Goal: Task Accomplishment & Management: Complete application form

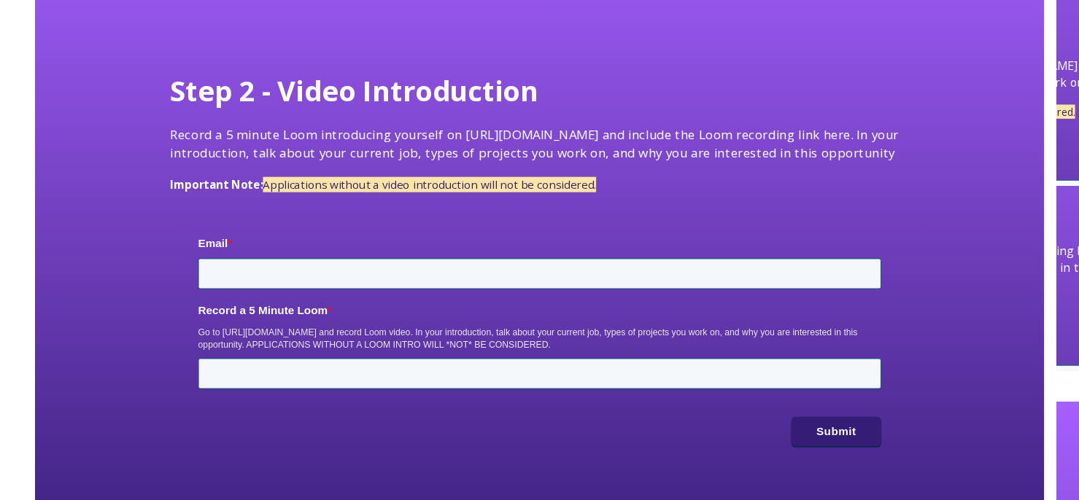
scroll to position [128, 0]
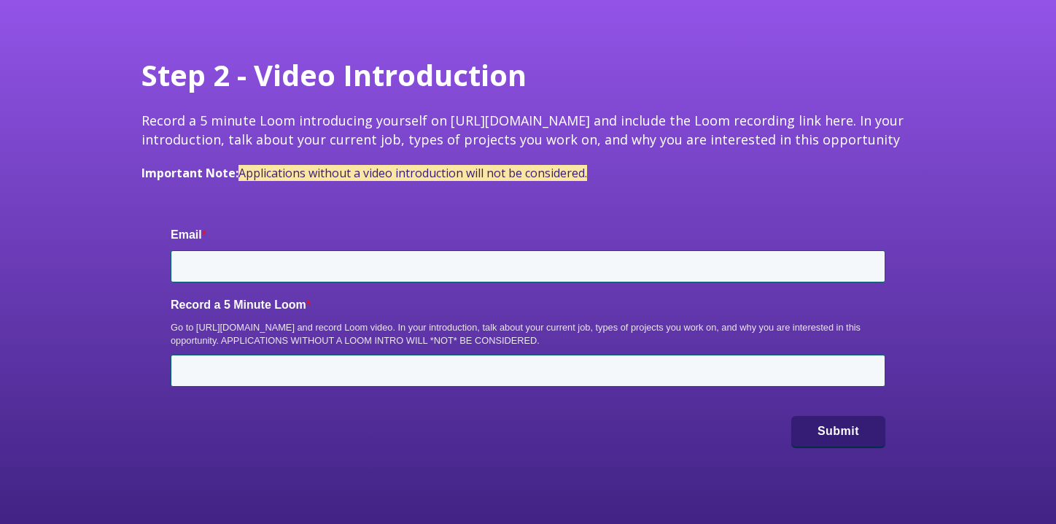
click at [825, 126] on span "Record a 5 minute Loom introducing yourself on https://www.loom.com/ and includ…" at bounding box center [523, 130] width 762 height 36
drag, startPoint x: 443, startPoint y: 122, endPoint x: 582, endPoint y: 128, distance: 138.7
click at [582, 128] on span "Record a 5 minute Loom introducing yourself on https://www.loom.com/ and includ…" at bounding box center [523, 130] width 762 height 36
copy span "https://www.loom.com"
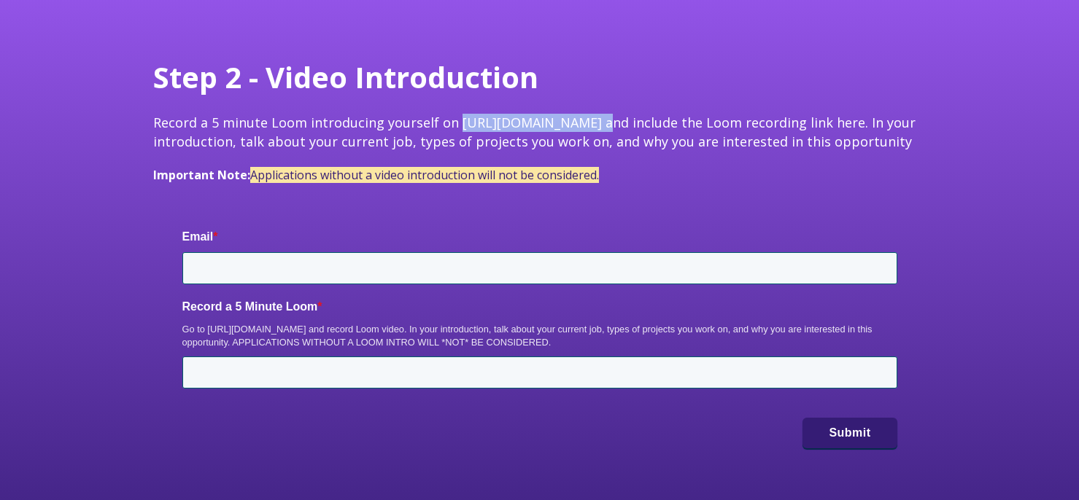
scroll to position [125, 0]
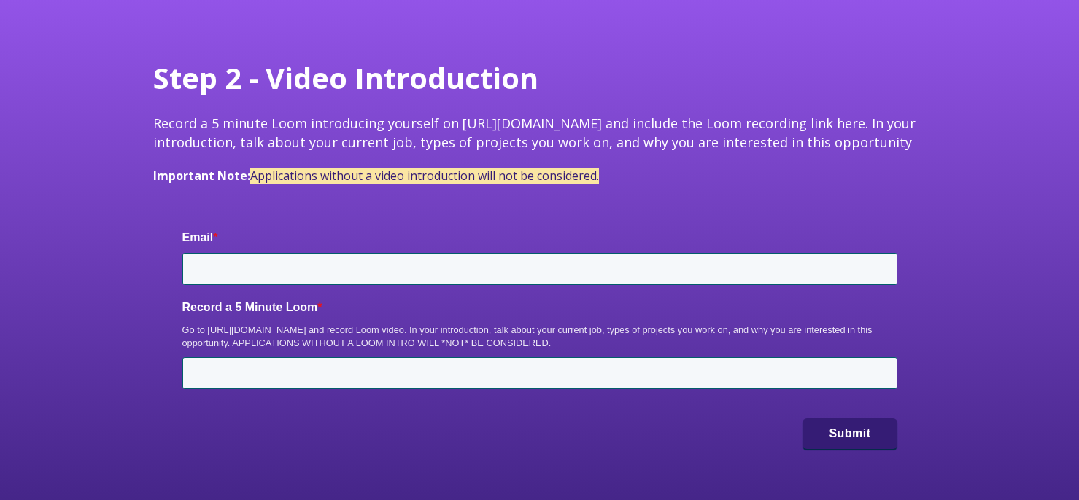
click at [627, 162] on span "Step 2 - Video Introduction Record a 5 minute Loom introducing yourself on http…" at bounding box center [539, 121] width 773 height 126
click at [499, 271] on input "Email *" at bounding box center [539, 269] width 715 height 32
type input "savannahpiland@gmail.com"
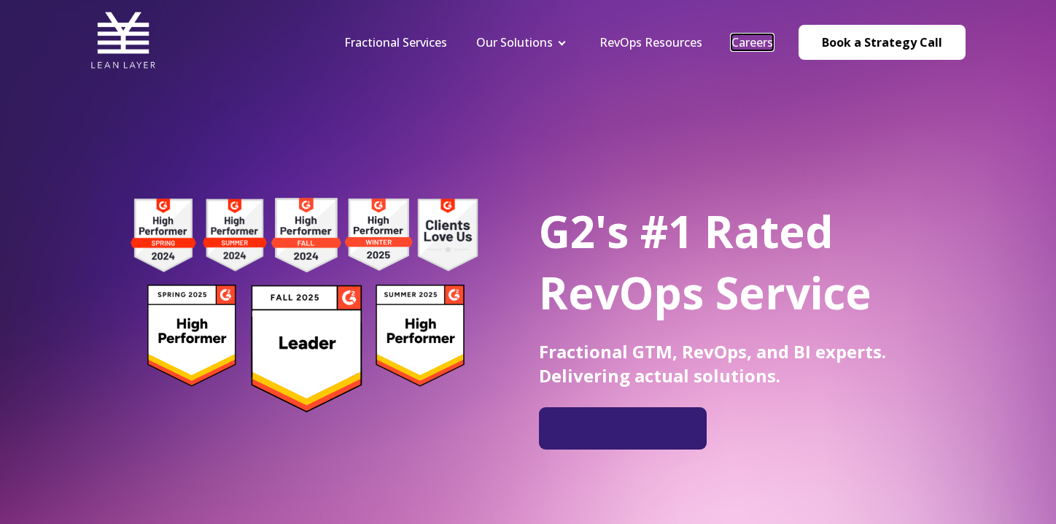
click at [752, 39] on link "Careers" at bounding box center [753, 42] width 42 height 16
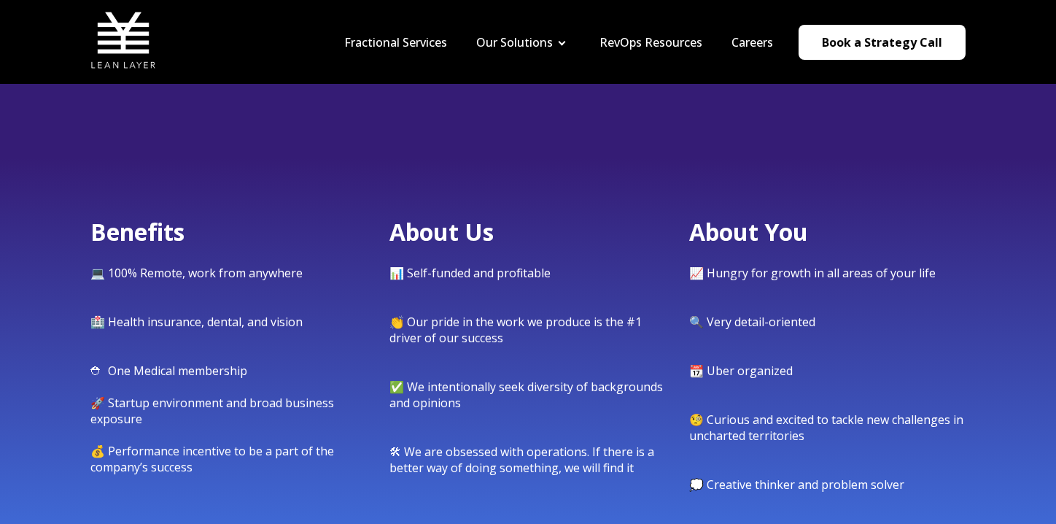
scroll to position [770, 0]
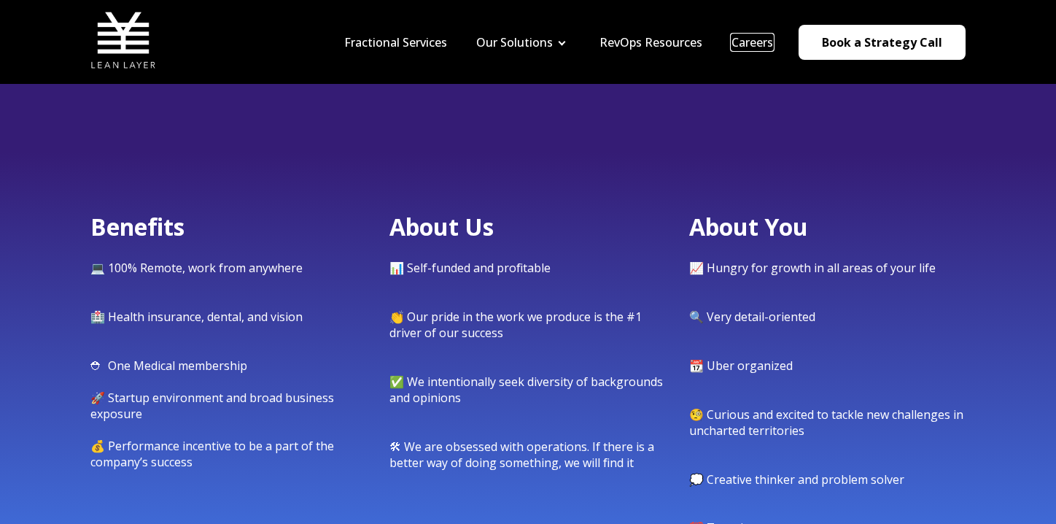
click at [761, 39] on link "Careers" at bounding box center [753, 42] width 42 height 16
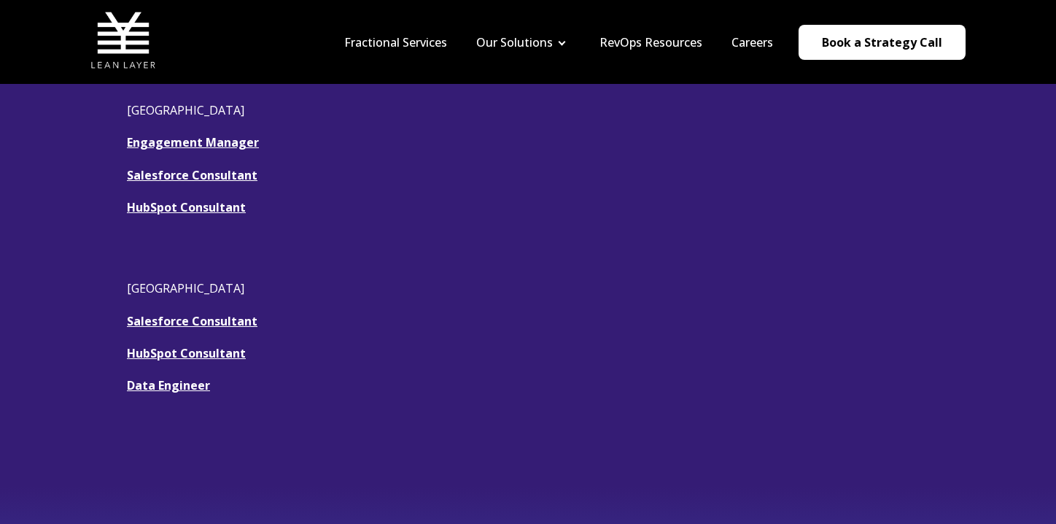
scroll to position [440, 0]
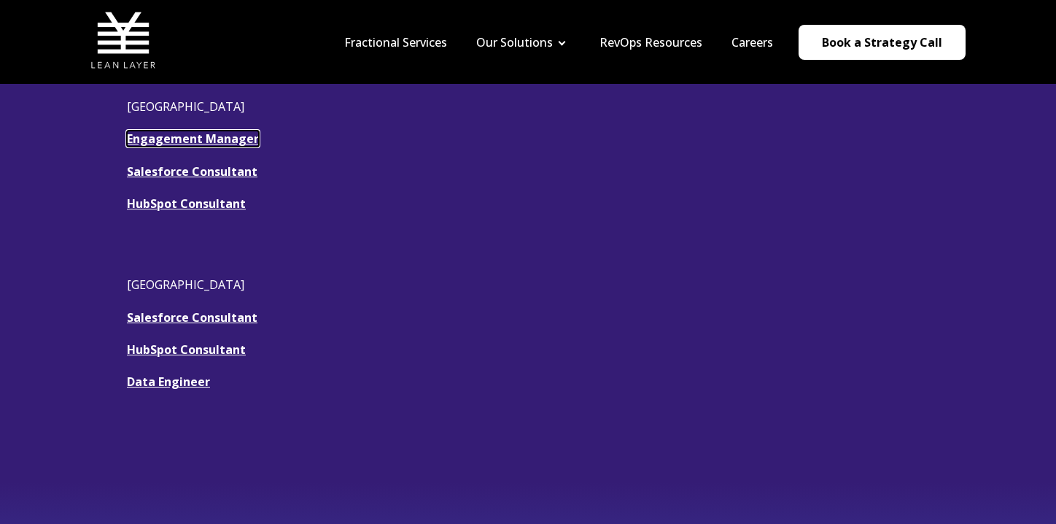
click at [211, 139] on link "Engagement Manager" at bounding box center [193, 139] width 132 height 16
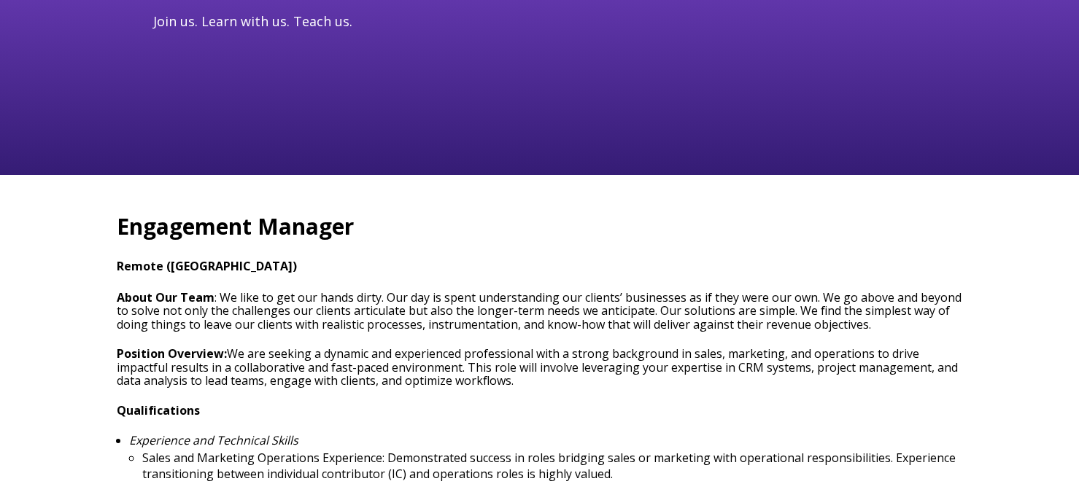
scroll to position [484, 0]
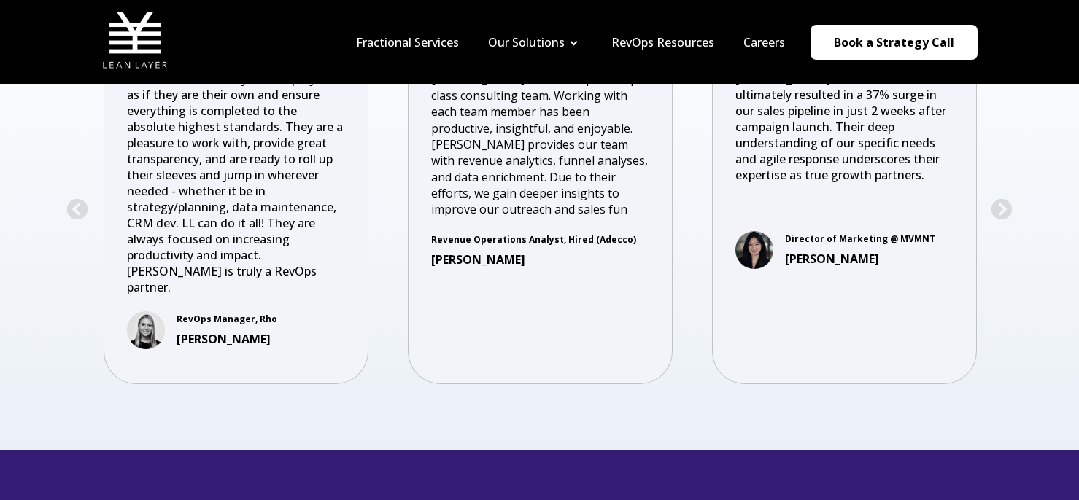
scroll to position [2977, 0]
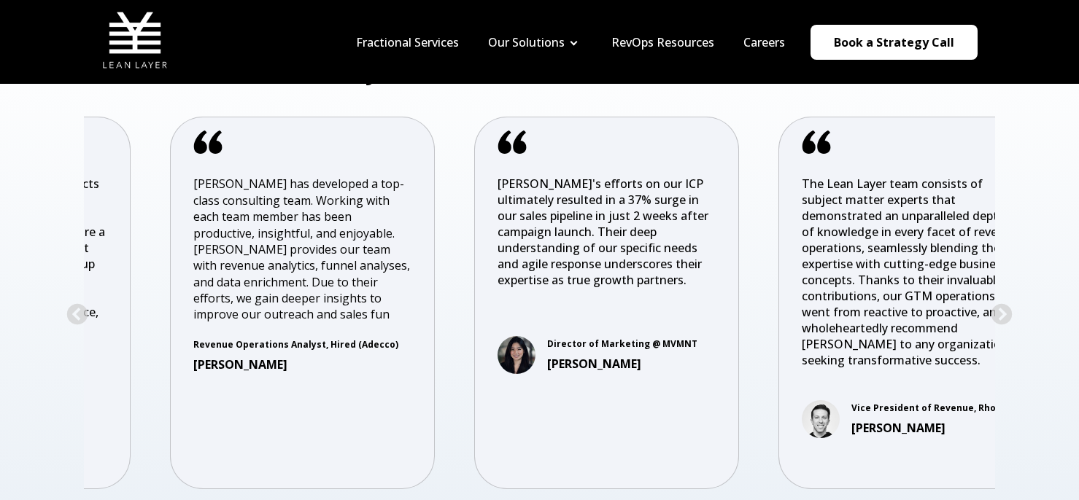
drag, startPoint x: 498, startPoint y: 344, endPoint x: 166, endPoint y: 298, distance: 335.7
click at [187, 301] on div "Lean Layer has developed a top-class consulting team. Working with each team me…" at bounding box center [302, 303] width 265 height 373
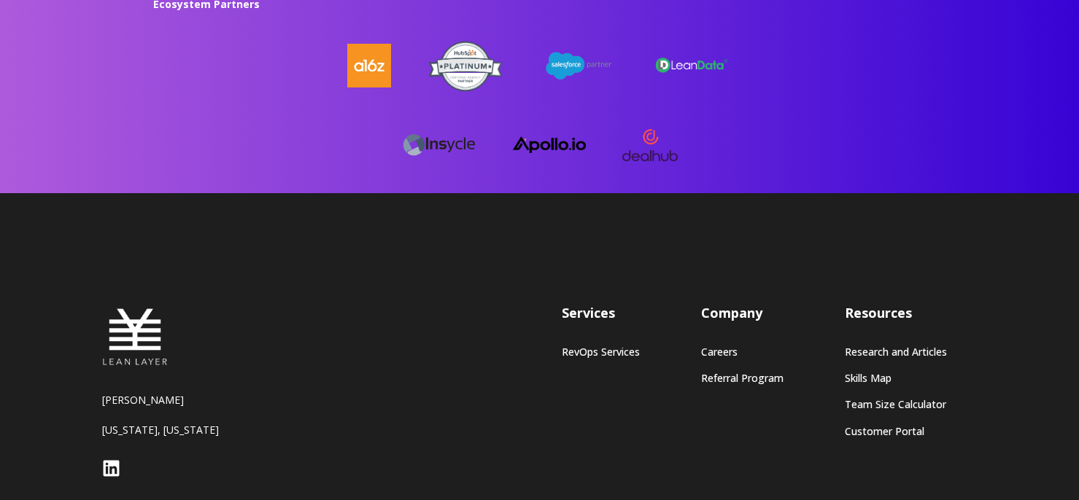
scroll to position [3963, 0]
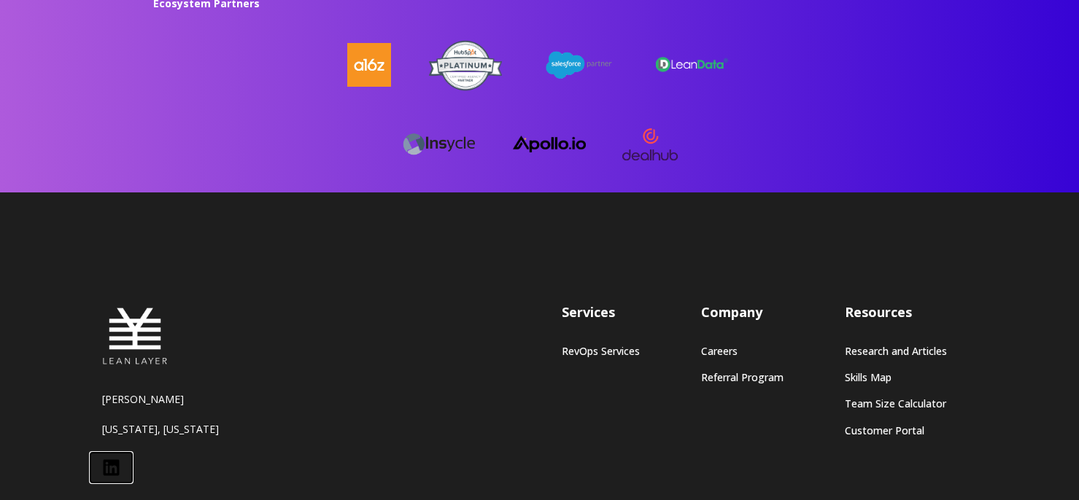
click at [109, 460] on icon at bounding box center [111, 468] width 16 height 16
